Goal: Task Accomplishment & Management: Use online tool/utility

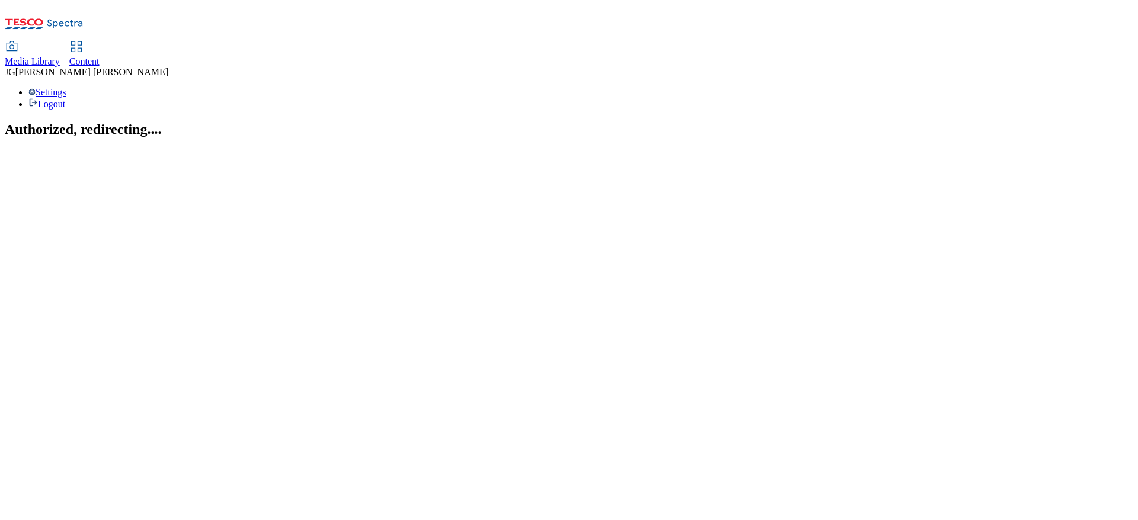
click at [100, 56] on span "Content" at bounding box center [84, 61] width 30 height 10
select select "ghs-[GEOGRAPHIC_DATA]"
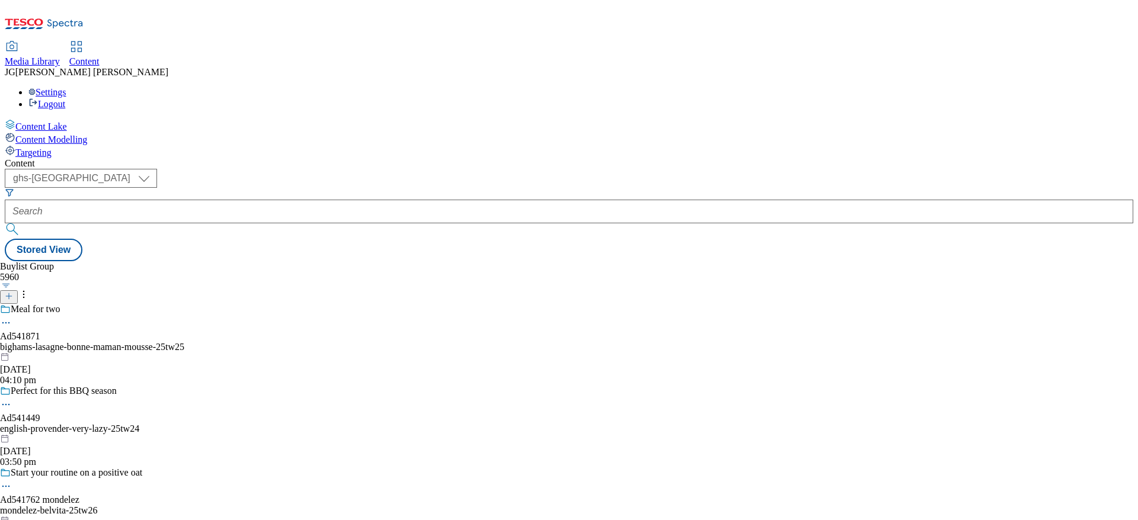
click at [13, 292] on icon at bounding box center [9, 296] width 8 height 8
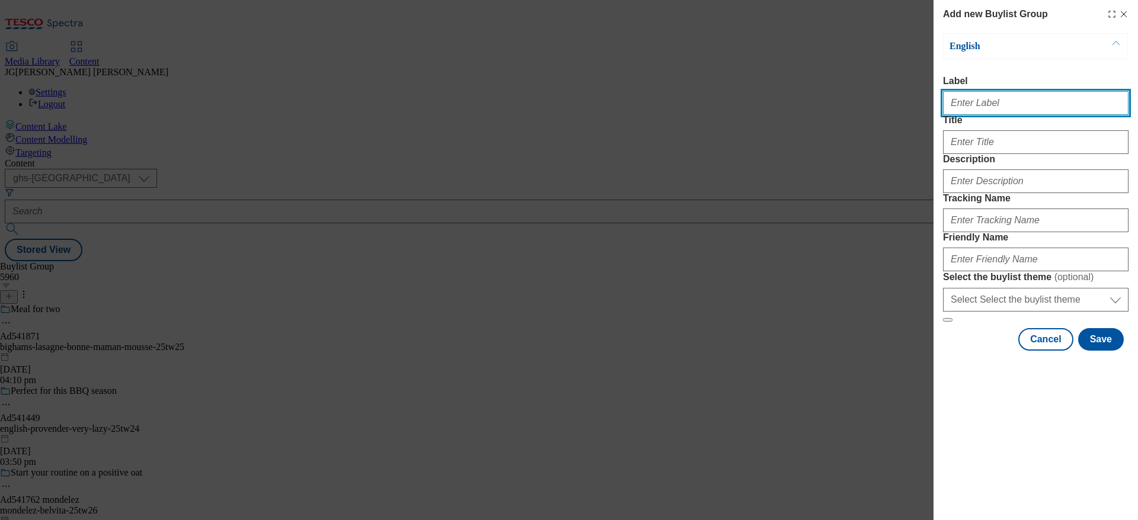
click at [974, 100] on input "Label" at bounding box center [1035, 103] width 185 height 24
paste input "TUK012165"
type input "TUK012165"
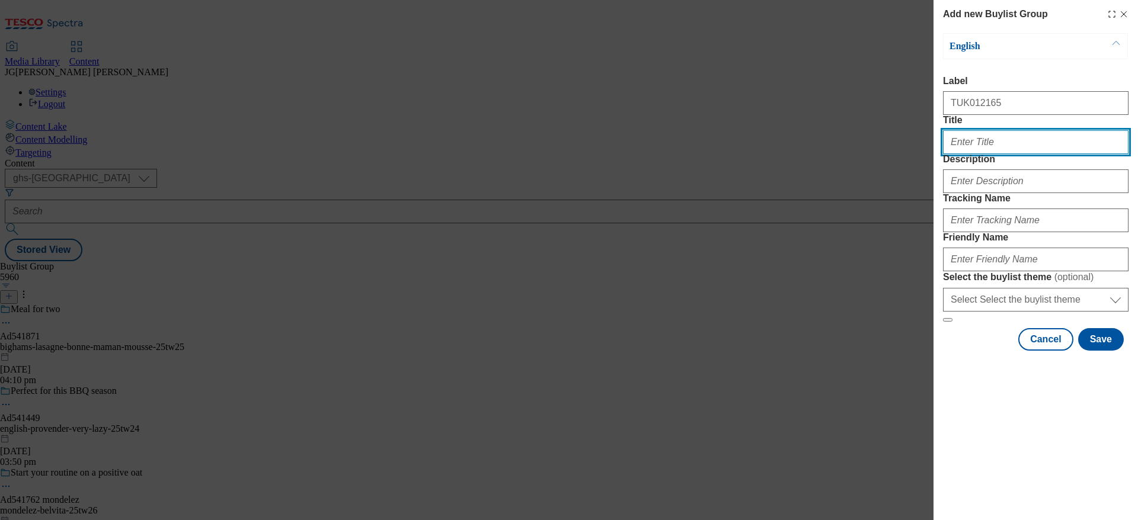
click at [963, 154] on input "Title" at bounding box center [1035, 142] width 185 height 24
type input "n"
type input "Napolina"
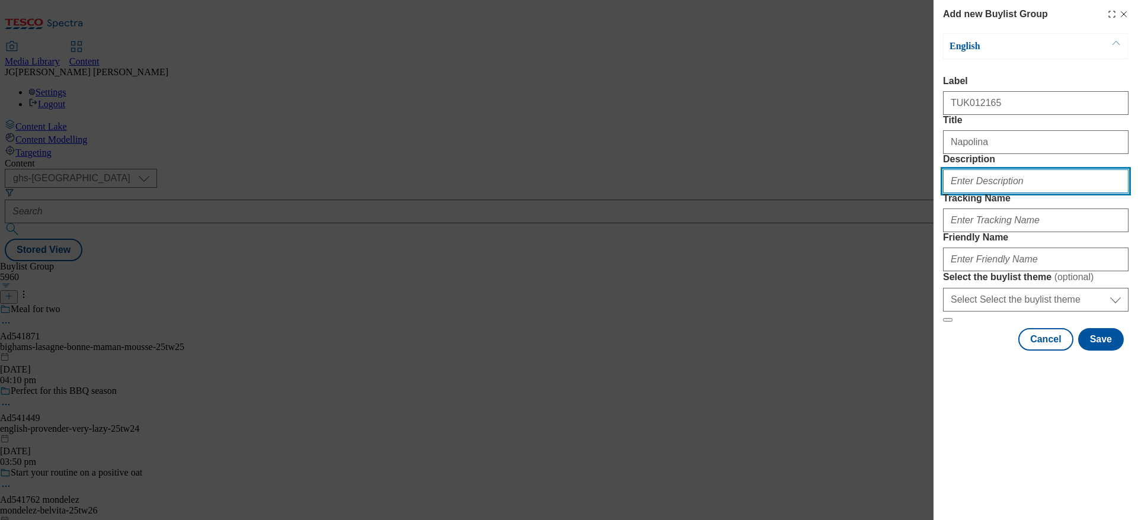
click at [962, 193] on input "Description" at bounding box center [1035, 181] width 185 height 24
paste input "Quick & Easy Bolognese"
type input "Quick & Easy Bolognese"
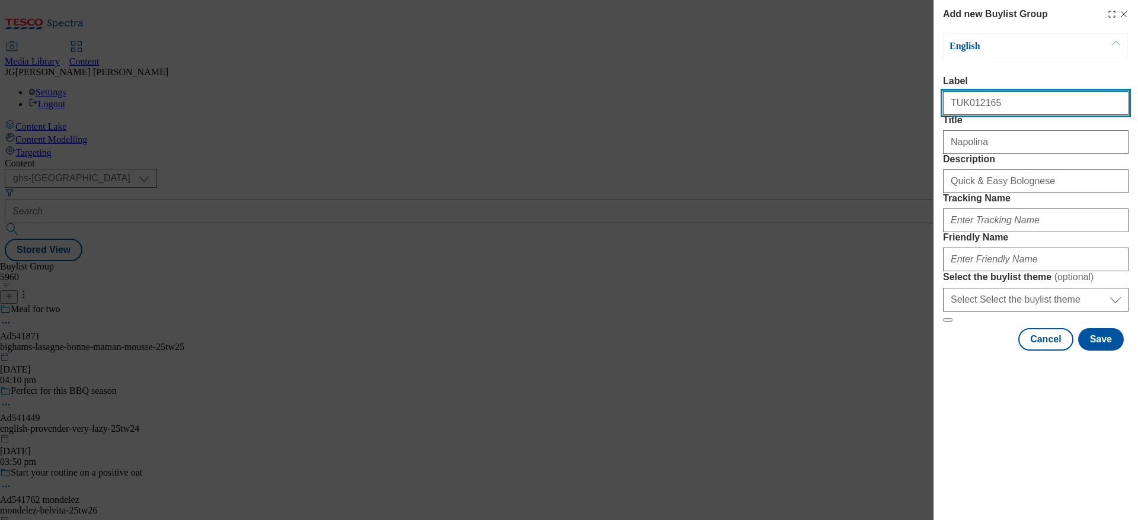
drag, startPoint x: 999, startPoint y: 103, endPoint x: 882, endPoint y: 95, distance: 117.0
click at [882, 95] on div "Add new Buylist Group English Label TUK012165 Title Napolina Description Quick …" at bounding box center [569, 260] width 1138 height 520
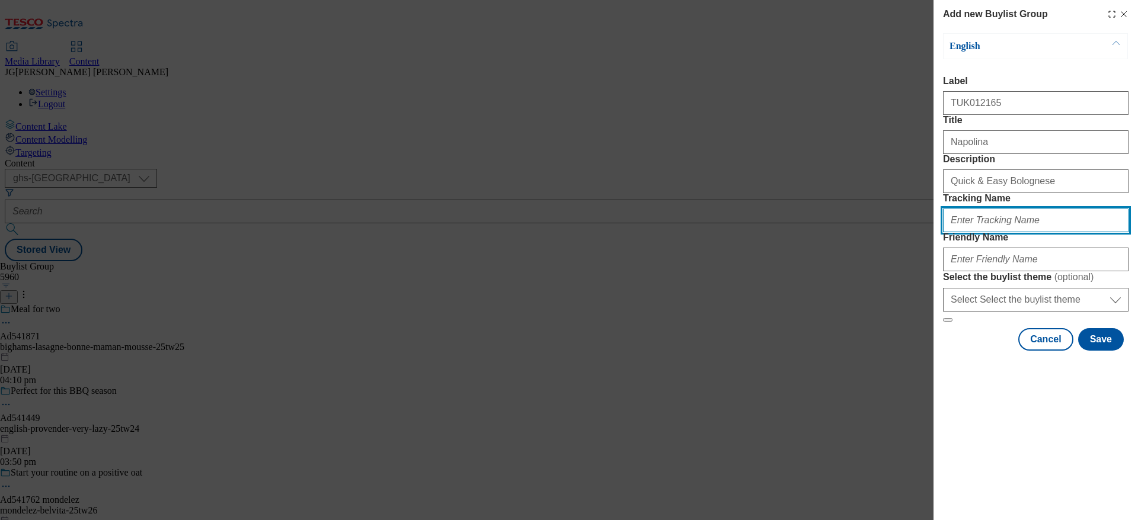
click at [959, 232] on input "Tracking Name" at bounding box center [1035, 221] width 185 height 24
paste input "TUK012165"
type input "DH_TUK012165"
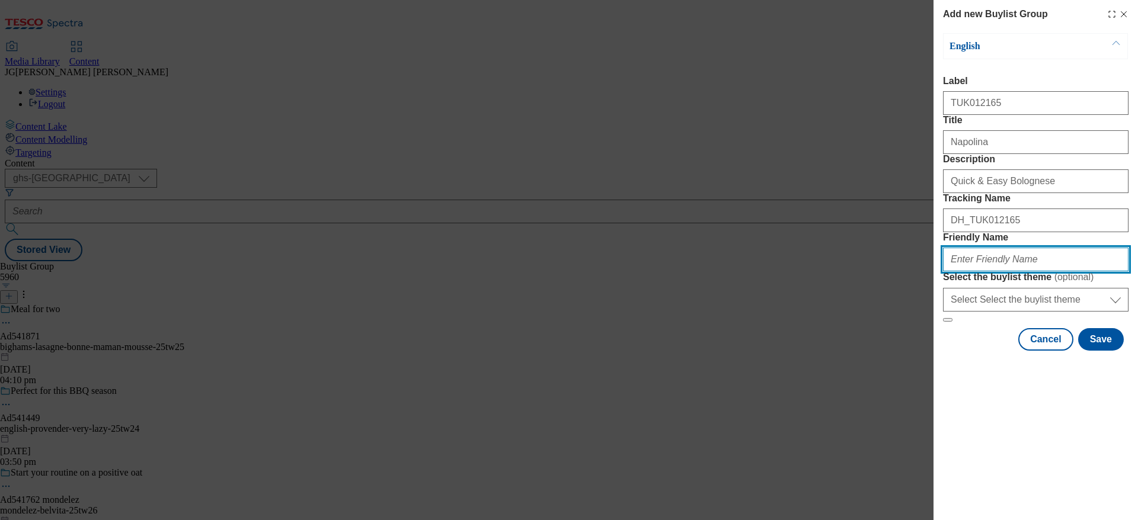
click at [969, 271] on input "Friendly Name" at bounding box center [1035, 260] width 185 height 24
type input "napolina-tw25"
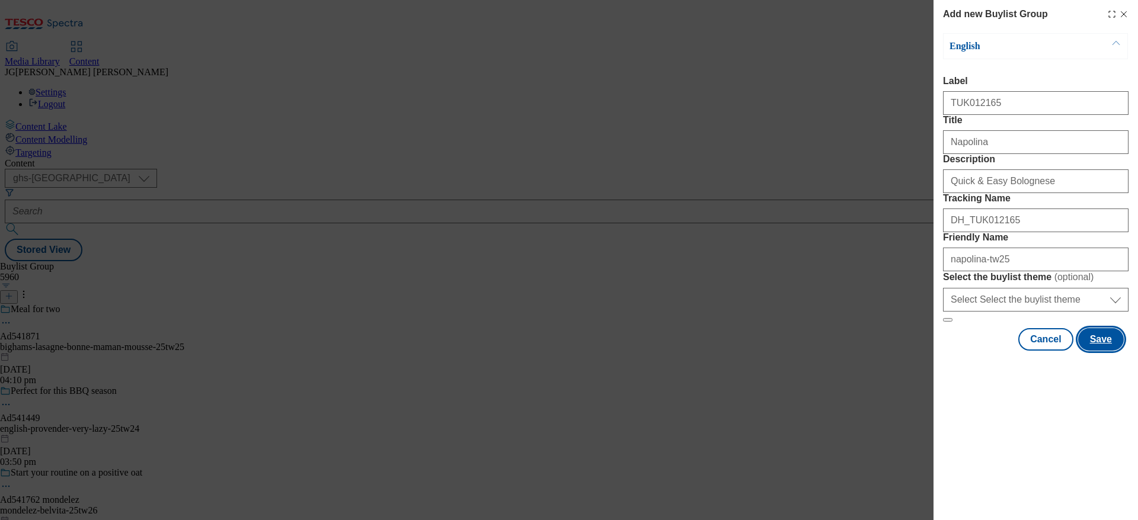
click at [1115, 351] on button "Save" at bounding box center [1101, 339] width 46 height 23
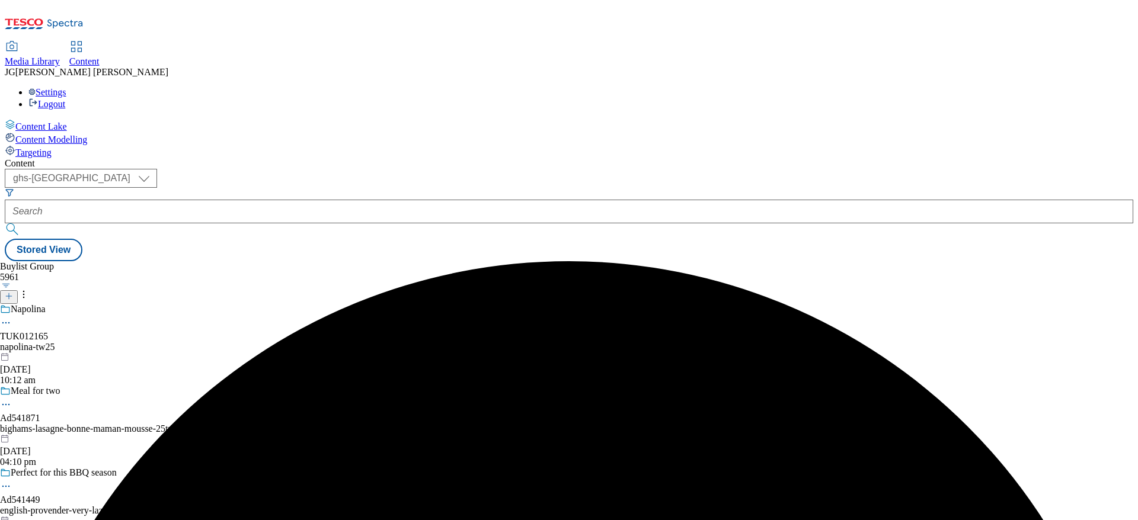
click at [184, 304] on div "Napolina TUK012165 napolina-tw25 [DATE] 10:12 am" at bounding box center [92, 345] width 184 height 82
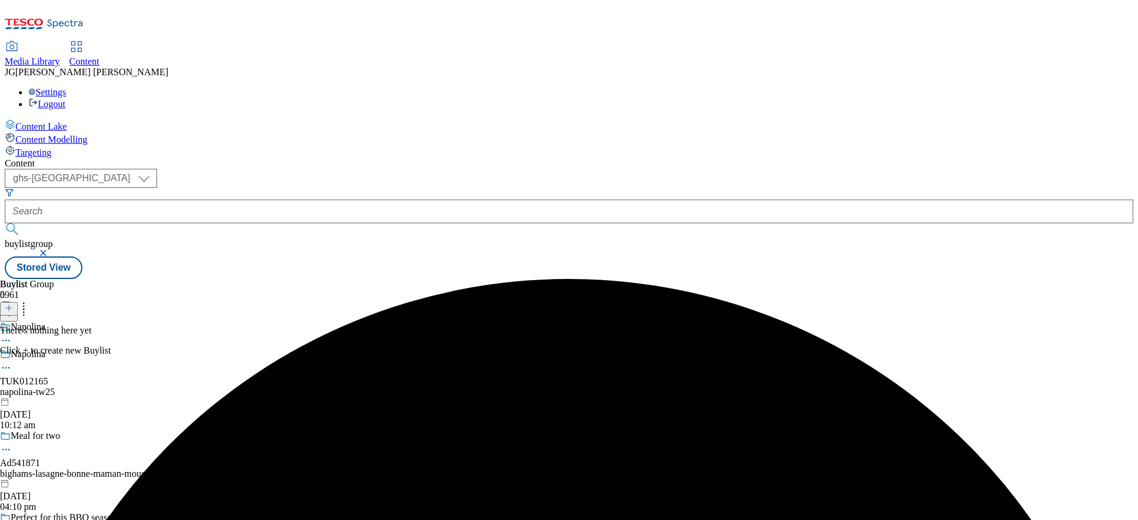
click at [13, 304] on icon at bounding box center [9, 308] width 8 height 8
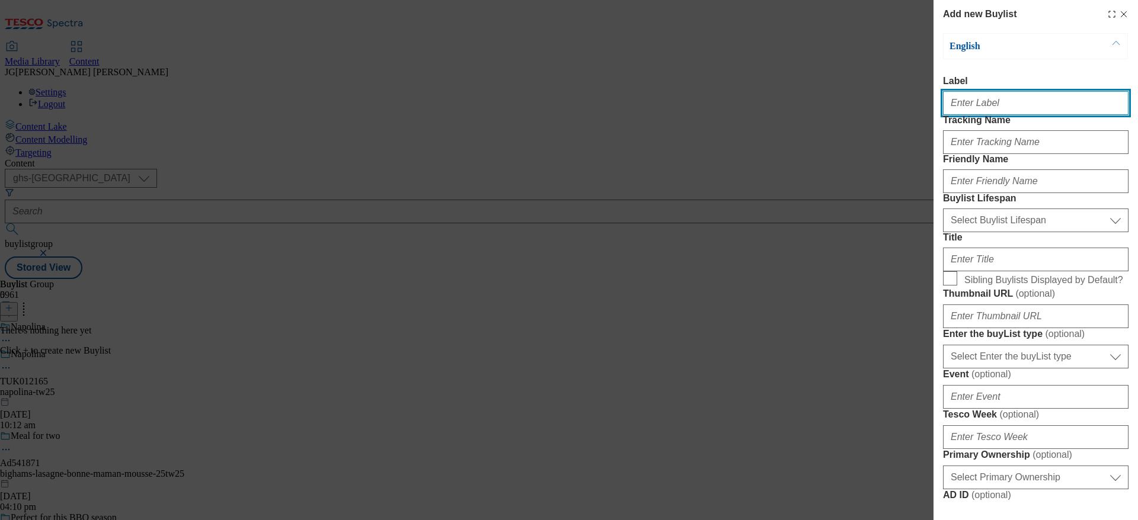
click at [965, 106] on input "Label" at bounding box center [1035, 103] width 185 height 24
paste input "TUK012165"
type input "TUK012165"
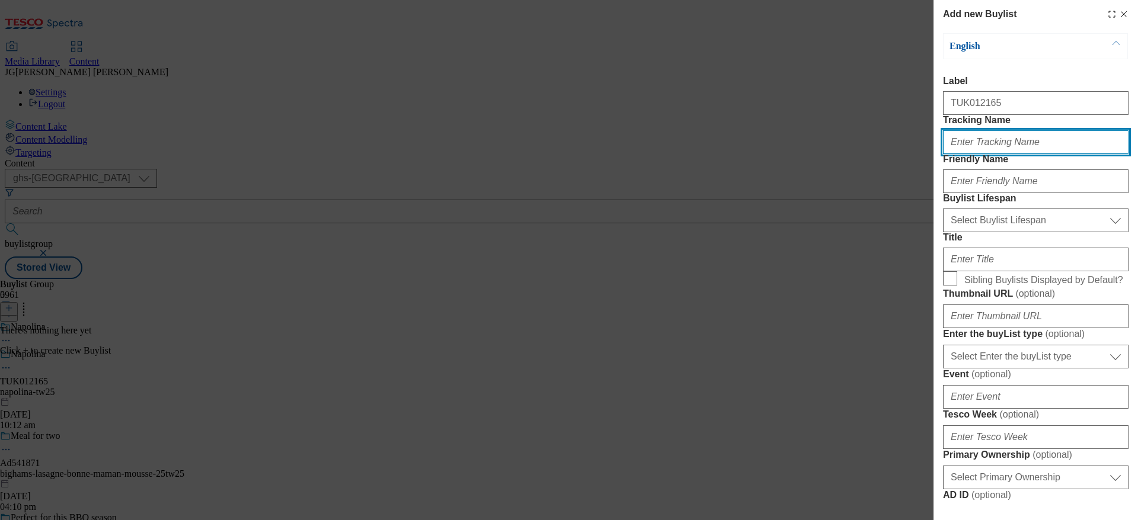
click at [965, 154] on input "Tracking Name" at bounding box center [1035, 142] width 185 height 24
paste input "TUK012165"
type input "DH_TUK012165"
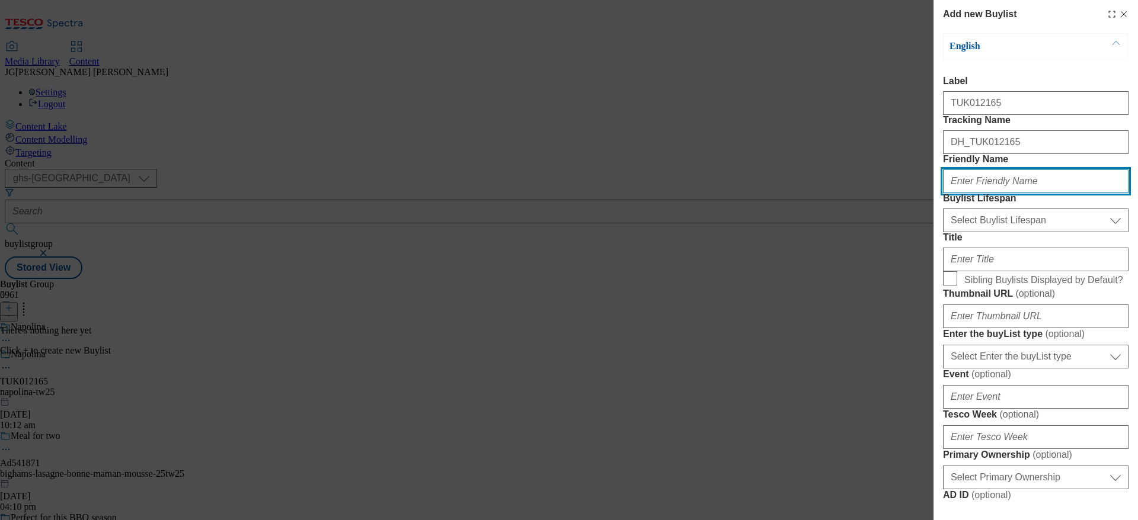
click at [959, 193] on input "Friendly Name" at bounding box center [1035, 181] width 185 height 24
type input "napolina-tw25"
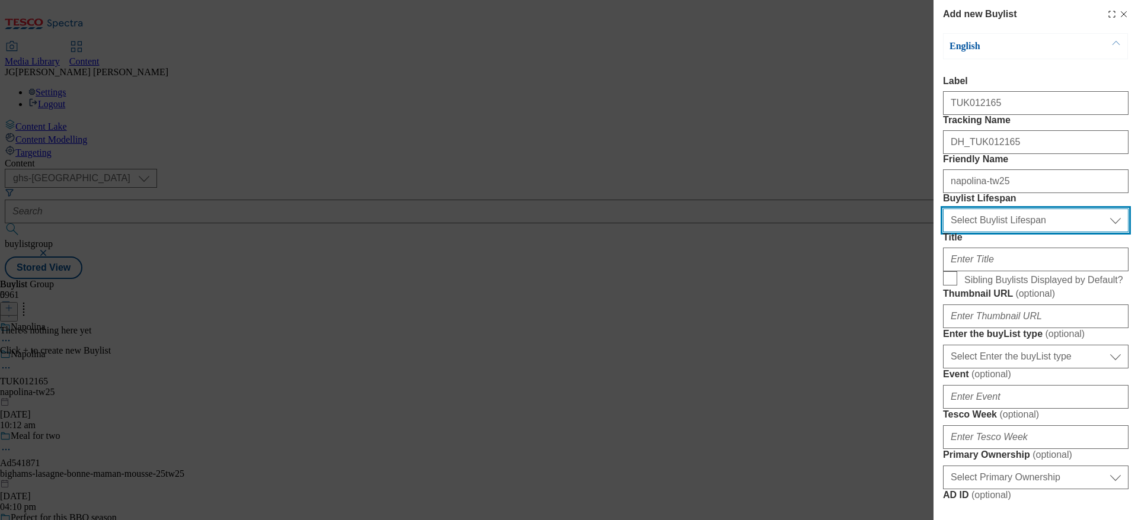
click at [983, 232] on select "Select Buylist Lifespan evergreen seasonal tactical" at bounding box center [1035, 221] width 185 height 24
select select "evergreen"
click at [943, 232] on select "Select Buylist Lifespan evergreen seasonal tactical" at bounding box center [1035, 221] width 185 height 24
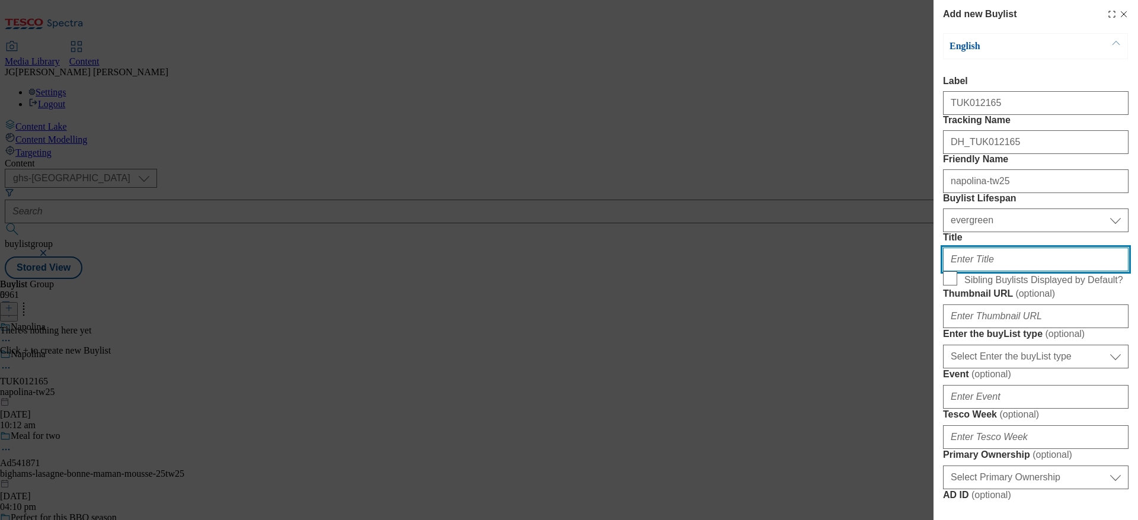
click at [973, 271] on input "Title" at bounding box center [1035, 260] width 185 height 24
paste input "Quick & Easy Bolognese"
type input "Quick & Easy Bolognese"
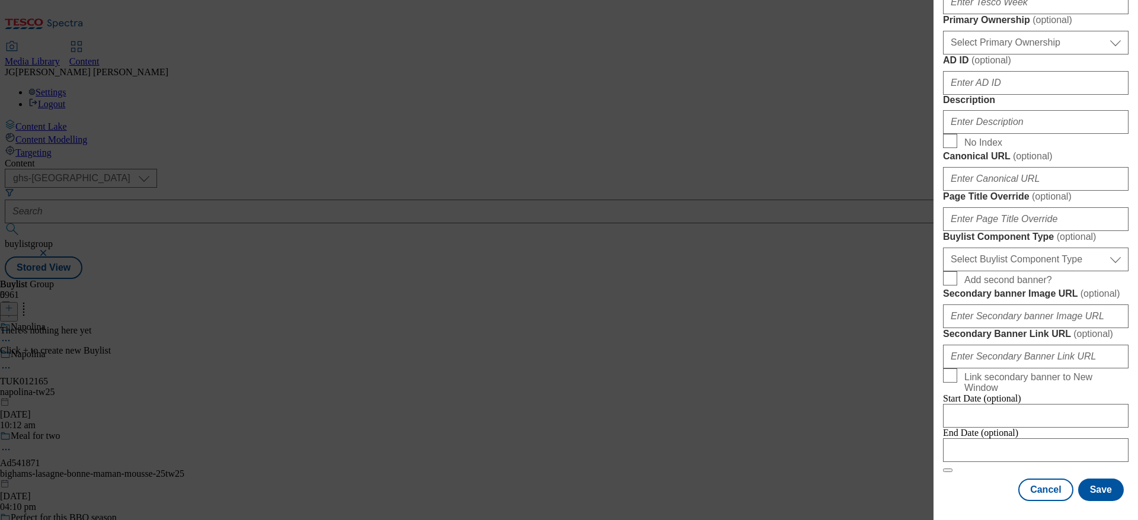
scroll to position [633, 0]
click at [984, 134] on input "Description" at bounding box center [1035, 122] width 185 height 24
click at [827, 276] on div "Add new Buylist English Label TUK012165 Tracking Name DH_TUK012165 Friendly Nam…" at bounding box center [569, 260] width 1138 height 520
click at [1093, 479] on button "Save" at bounding box center [1101, 490] width 46 height 23
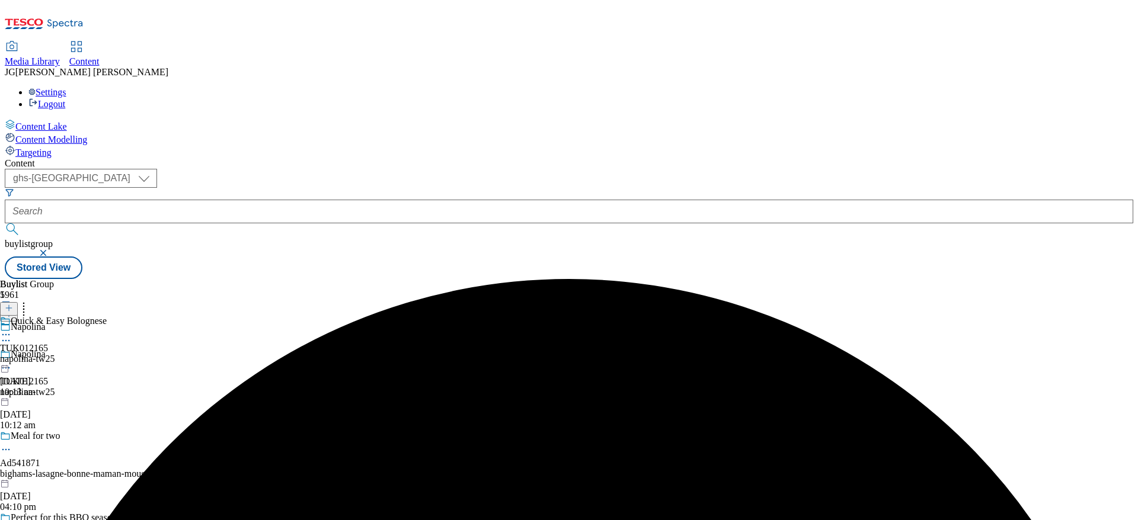
click at [12, 329] on icon at bounding box center [6, 335] width 12 height 12
click at [107, 316] on div "Quick & Easy Bolognese TUK012165 napolina-tw25 [DATE] 10:13 am" at bounding box center [53, 357] width 107 height 82
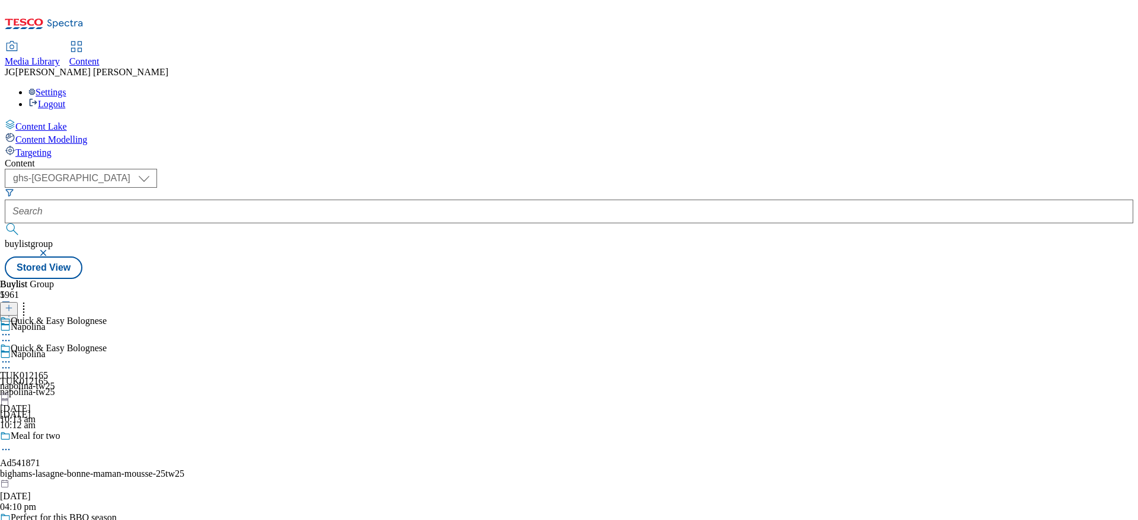
click at [107, 343] on div "Quick & Easy Bolognese TUK012165 napolina-tw25 [DATE] 10:13 am" at bounding box center [53, 384] width 107 height 82
click at [13, 304] on icon at bounding box center [9, 308] width 8 height 8
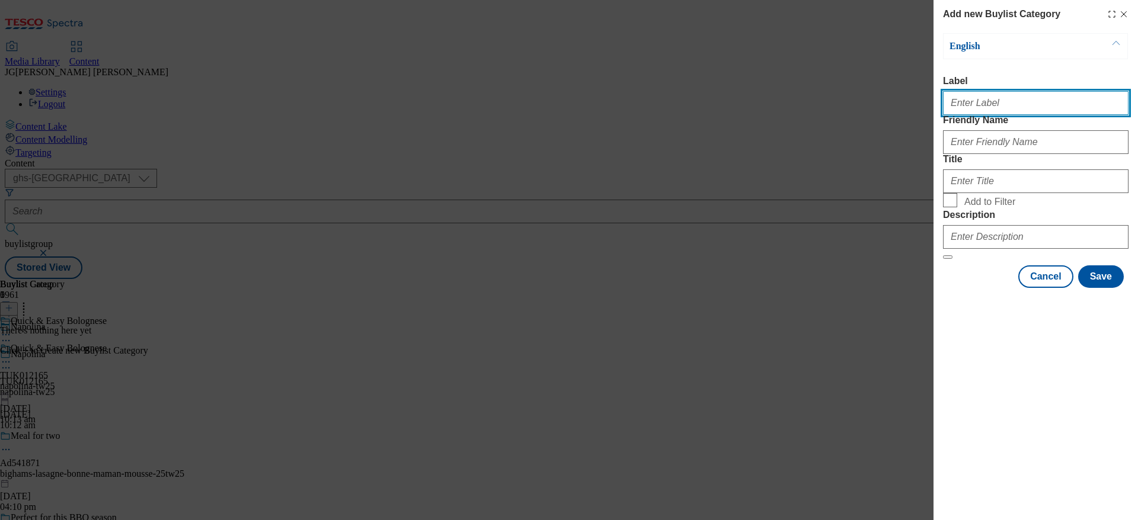
click at [958, 105] on input "Label" at bounding box center [1035, 103] width 185 height 24
paste input "Quick & Easy Bolognese"
type input "Quick & Easy Bolognese"
drag, startPoint x: 1051, startPoint y: 93, endPoint x: 948, endPoint y: 104, distance: 103.7
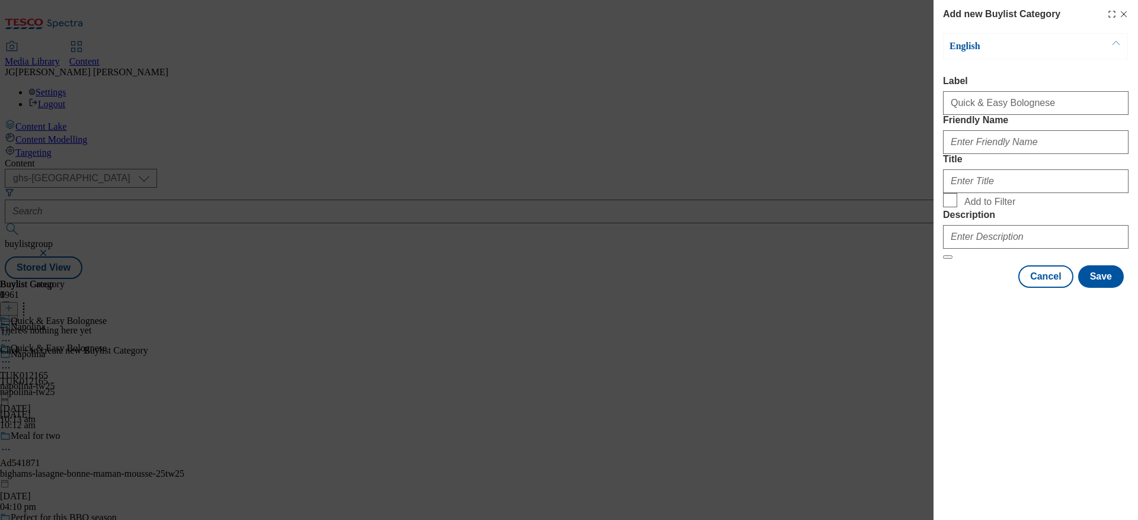
click at [923, 104] on div "Add new Buylist Category English Label Quick & Easy Bolognese Friendly Name Tit…" at bounding box center [569, 260] width 1138 height 520
click at [1040, 104] on input "Quick & Easy Bolognese" at bounding box center [1035, 103] width 185 height 24
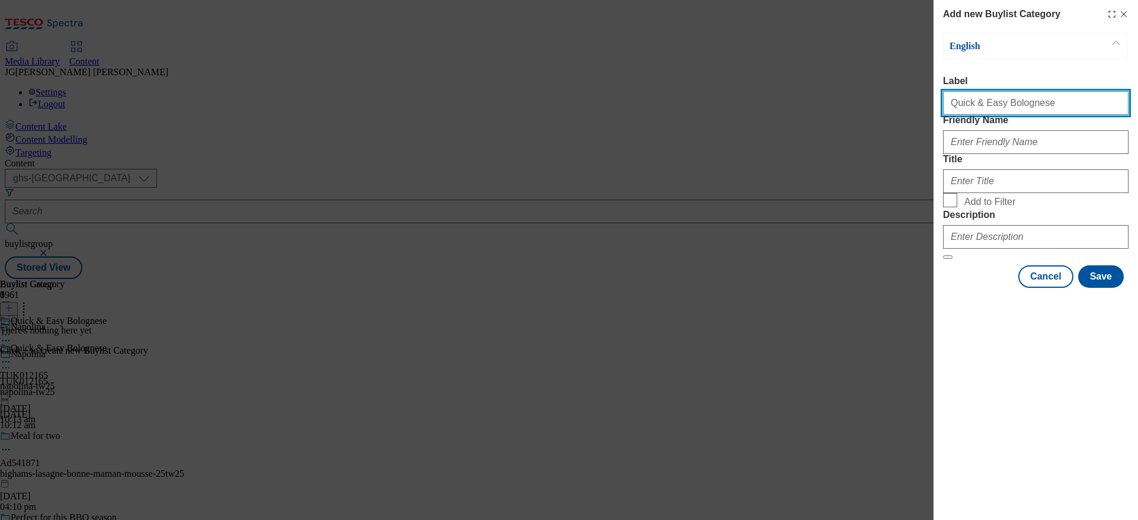
click at [1040, 104] on input "Quick & Easy Bolognese" at bounding box center [1035, 103] width 185 height 24
paste input "TUK012165"
type input "TUK012165"
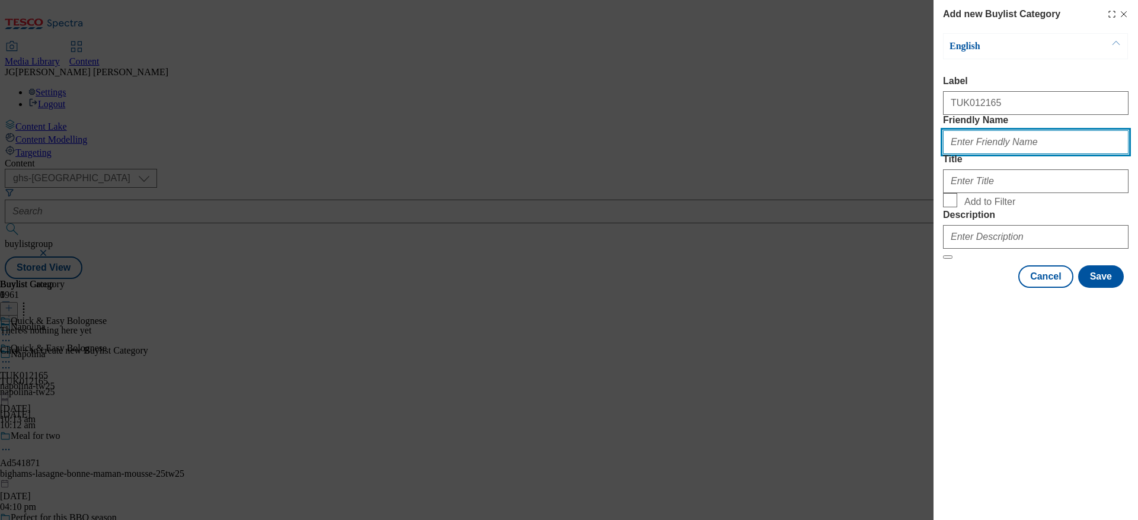
click at [973, 154] on input "Friendly Name" at bounding box center [1035, 142] width 185 height 24
type input "t"
type input "napolina-tw25"
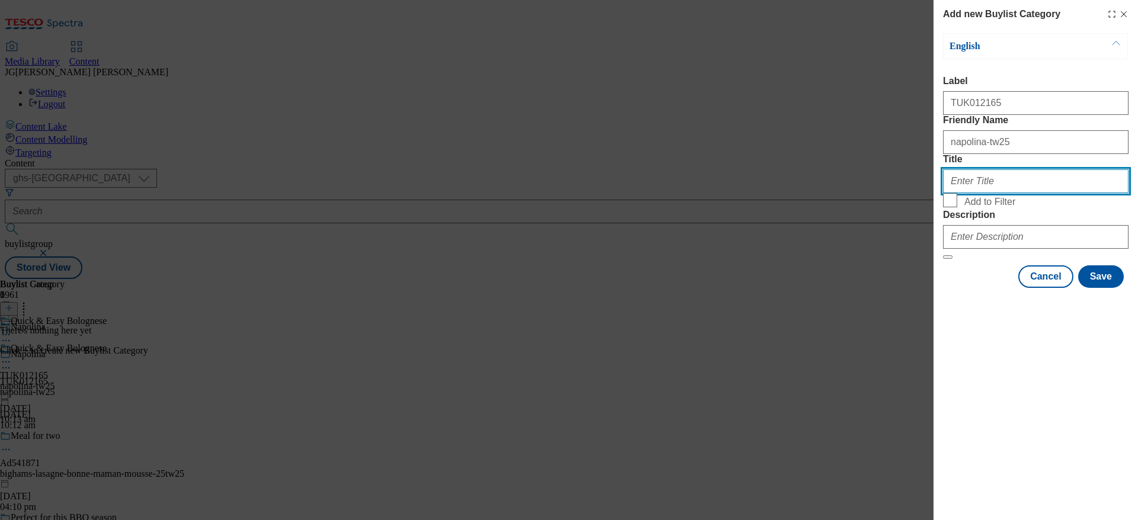
click at [967, 193] on input "Title" at bounding box center [1035, 181] width 185 height 24
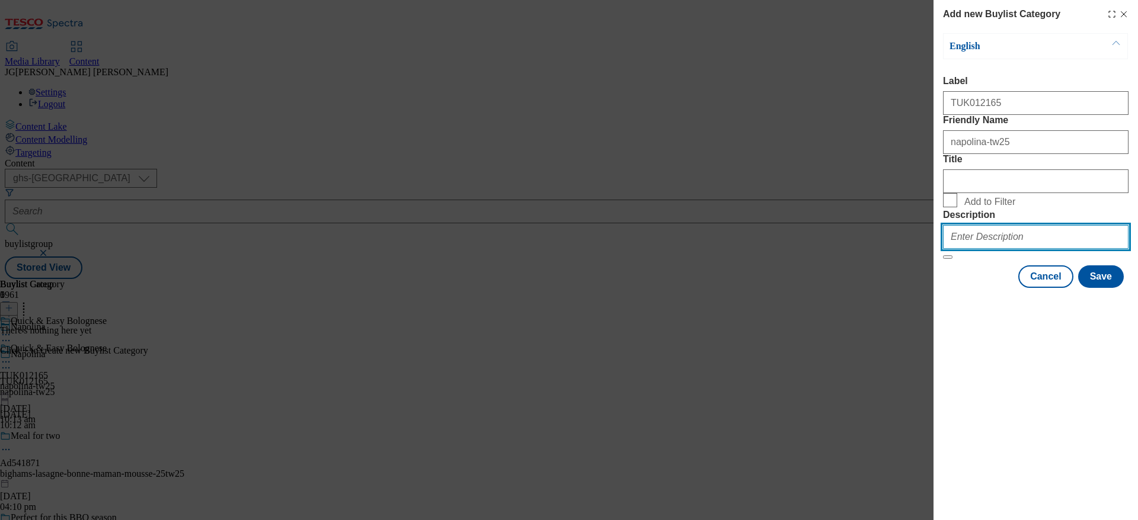
click at [975, 249] on input "Description" at bounding box center [1035, 237] width 185 height 24
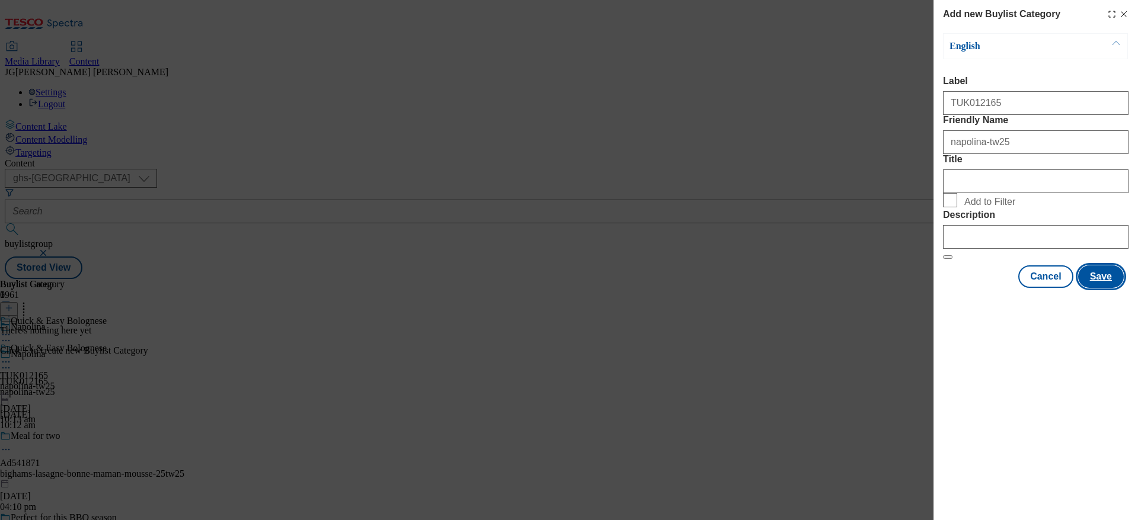
click at [1109, 288] on button "Save" at bounding box center [1101, 276] width 46 height 23
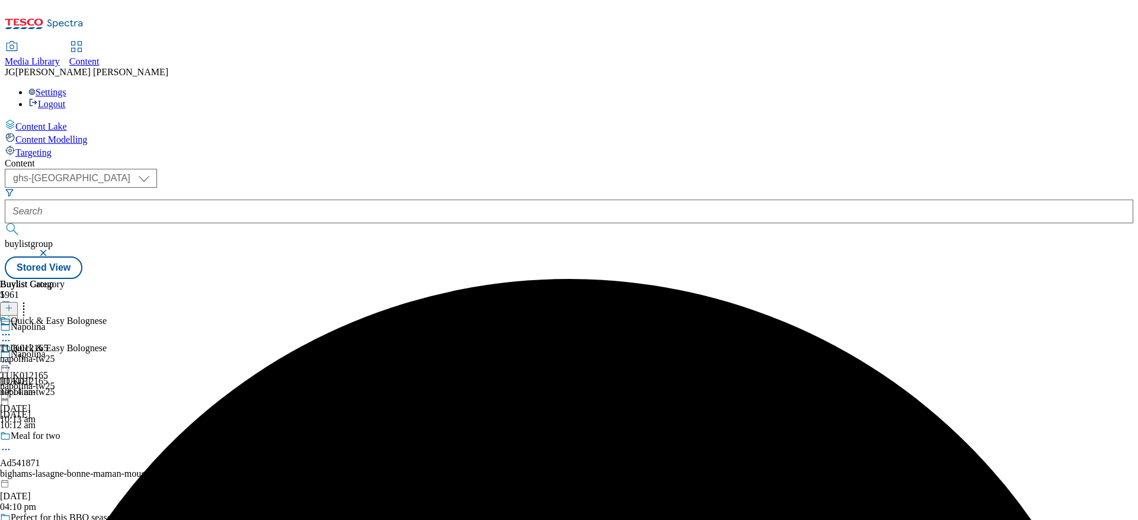
click at [12, 329] on icon at bounding box center [6, 335] width 12 height 12
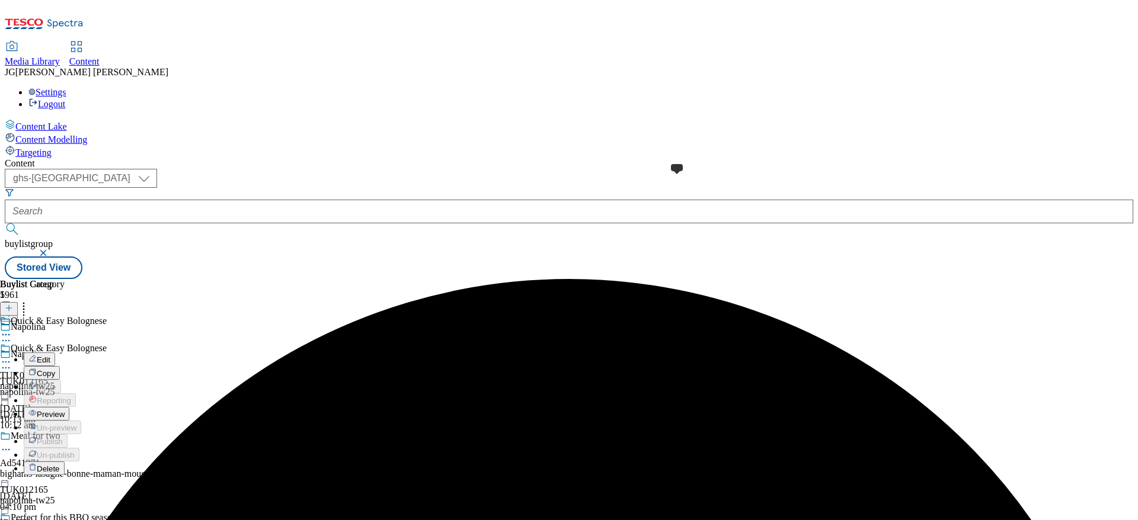
click at [11, 316] on span at bounding box center [11, 322] width 0 height 13
click at [11, 343] on span at bounding box center [11, 349] width 0 height 13
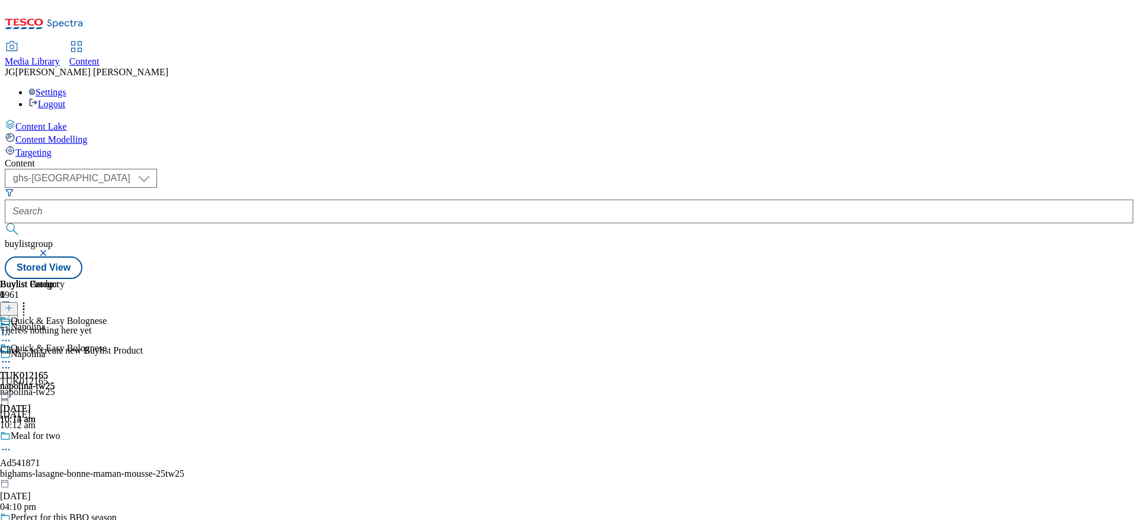
click at [13, 304] on icon at bounding box center [9, 308] width 8 height 8
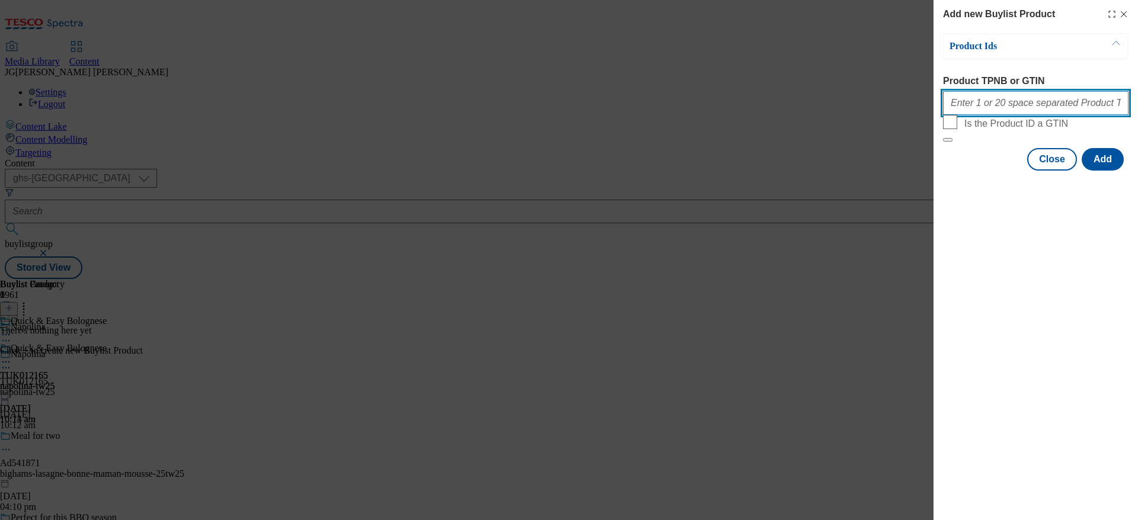
click at [983, 101] on input "Product TPNB or GTIN" at bounding box center [1035, 103] width 185 height 24
paste input "57115077"
paste input "53715502"
type input "57115077 53715502"
click at [1108, 171] on button "Add" at bounding box center [1102, 159] width 42 height 23
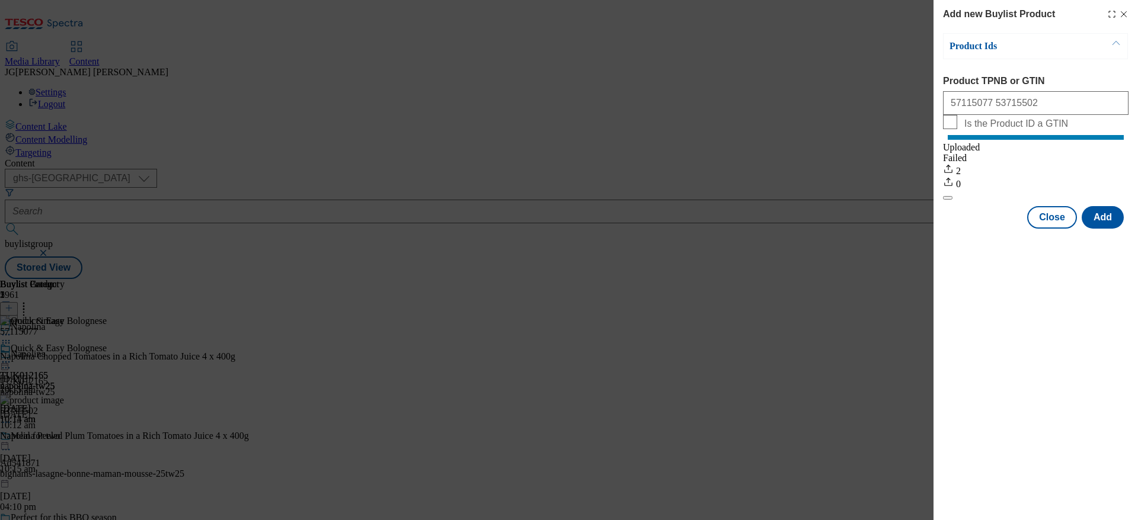
click at [894, 465] on div "Add new Buylist Product Product Ids Product TPNB or GTIN 57115077 53715502 Is t…" at bounding box center [569, 260] width 1138 height 520
click at [1125, 15] on line "Modal" at bounding box center [1123, 14] width 5 height 5
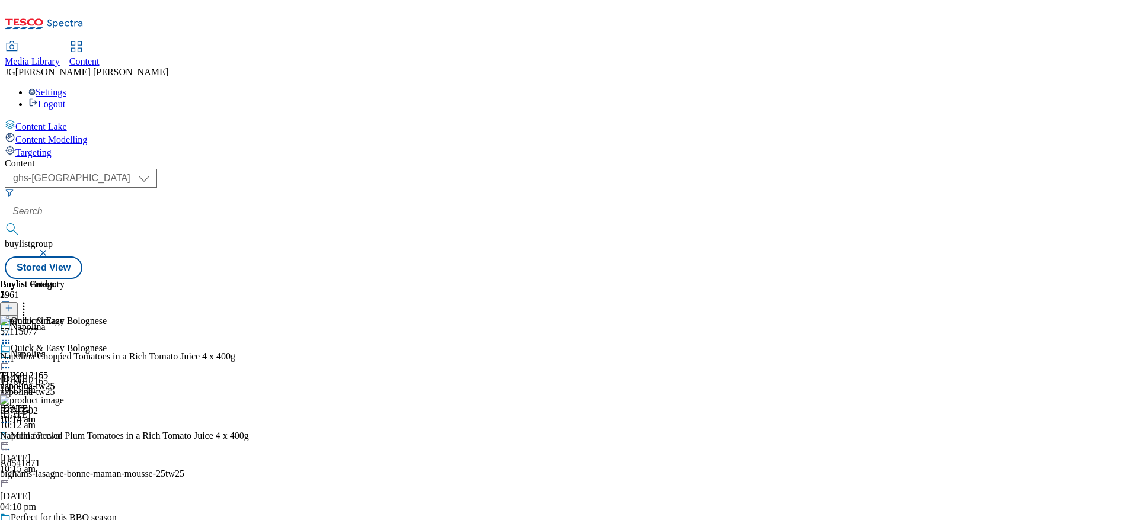
click at [65, 356] on div at bounding box center [32, 363] width 65 height 14
click at [65, 437] on span "Preview" at bounding box center [51, 441] width 28 height 9
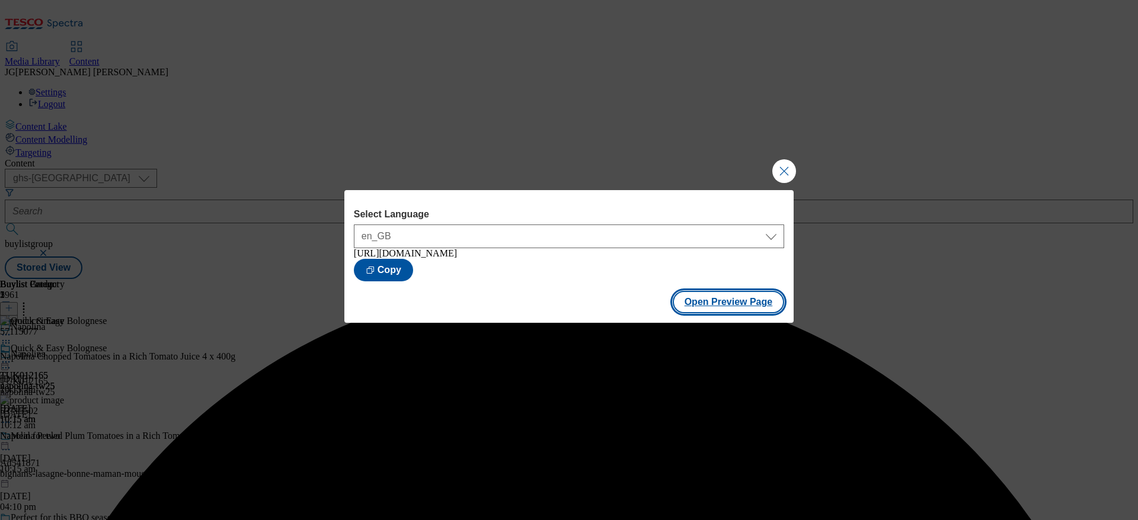
drag, startPoint x: 693, startPoint y: 292, endPoint x: 727, endPoint y: 306, distance: 36.7
click at [727, 306] on button "Open Preview Page" at bounding box center [729, 302] width 112 height 23
click at [789, 159] on button "Close Modal" at bounding box center [784, 171] width 24 height 24
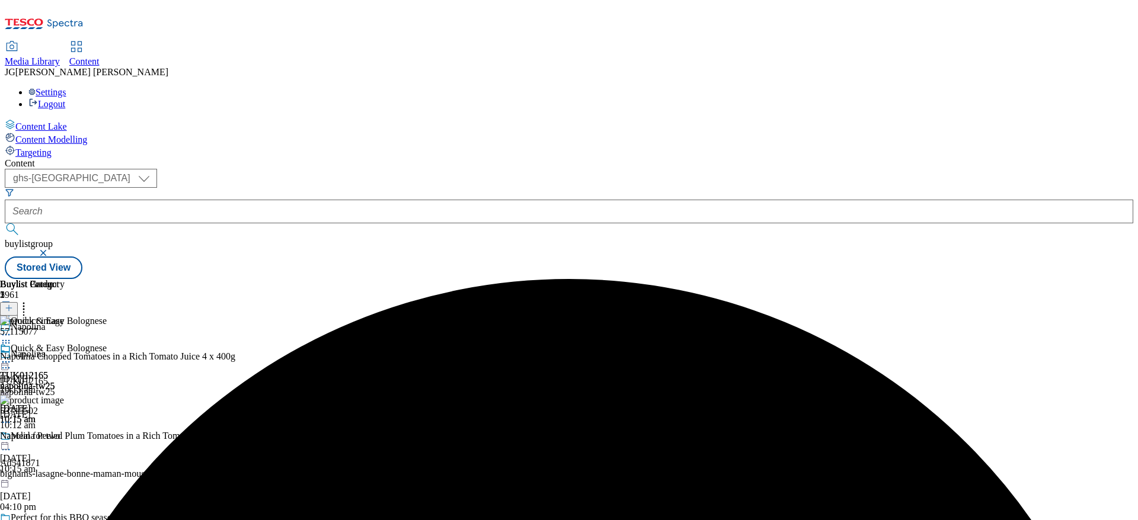
click at [12, 356] on icon at bounding box center [6, 362] width 12 height 12
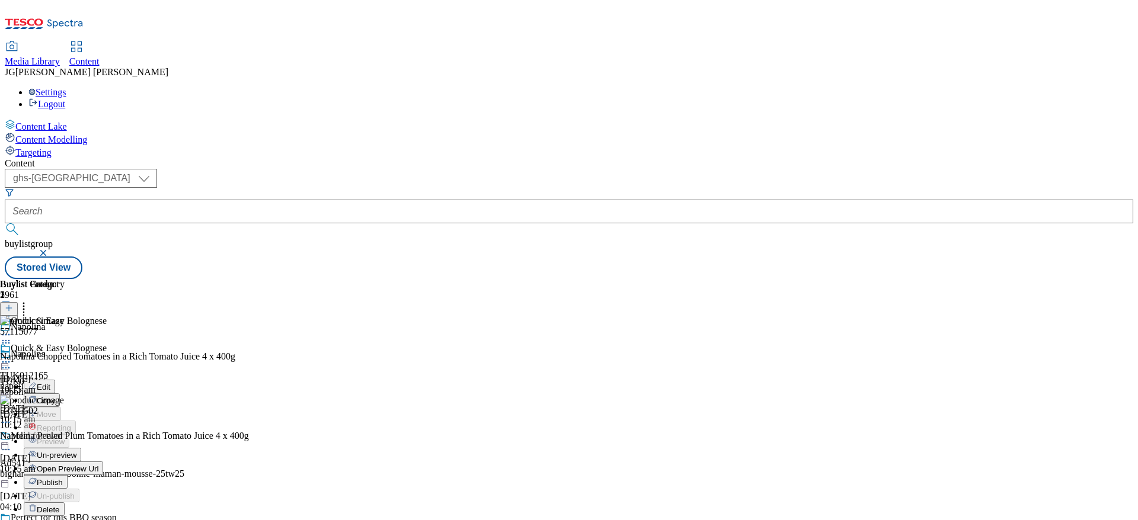
click at [63, 478] on span "Publish" at bounding box center [50, 482] width 26 height 9
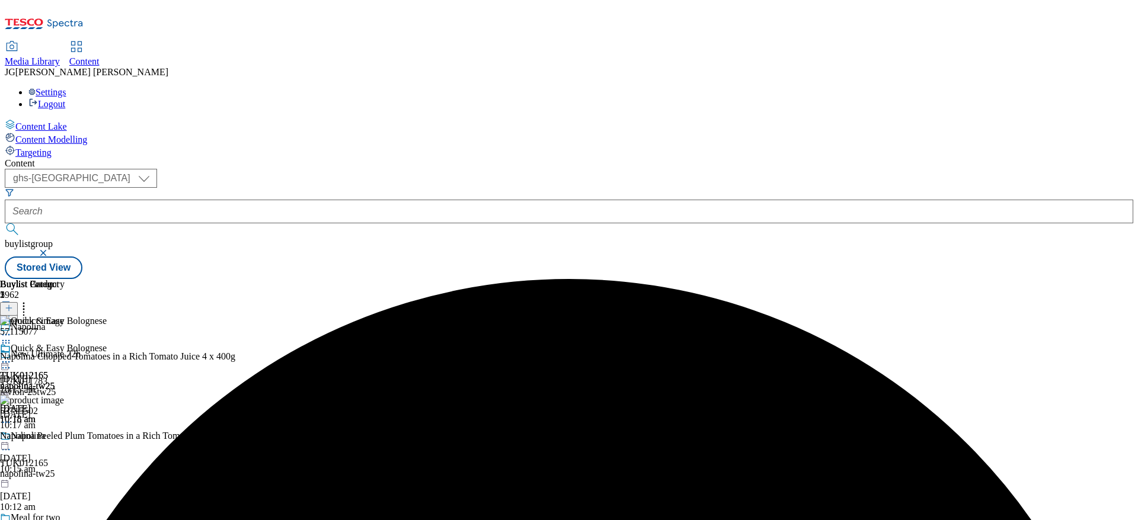
click at [12, 356] on icon at bounding box center [6, 362] width 12 height 12
click at [98, 465] on span "Open Preview Url" at bounding box center [68, 469] width 62 height 9
